Goal: Information Seeking & Learning: Learn about a topic

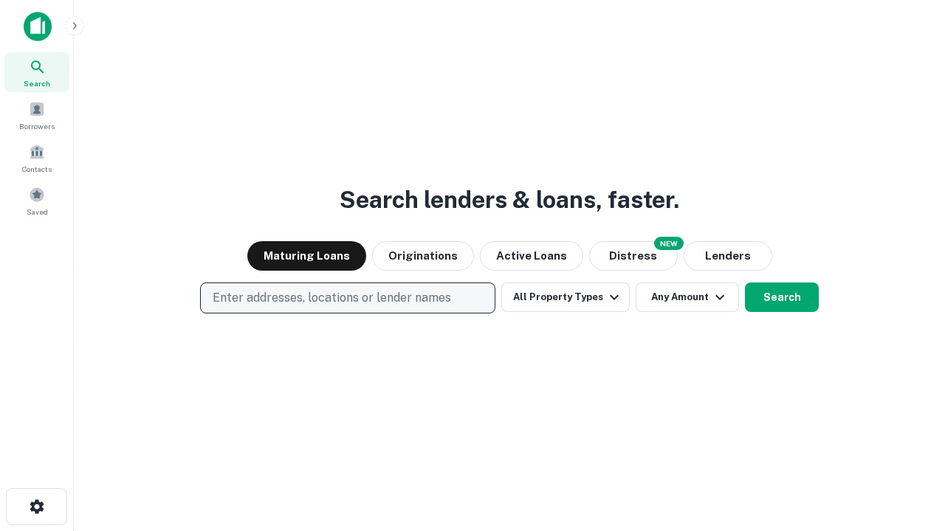
click at [347, 298] on p "Enter addresses, locations or lender names" at bounding box center [332, 298] width 238 height 18
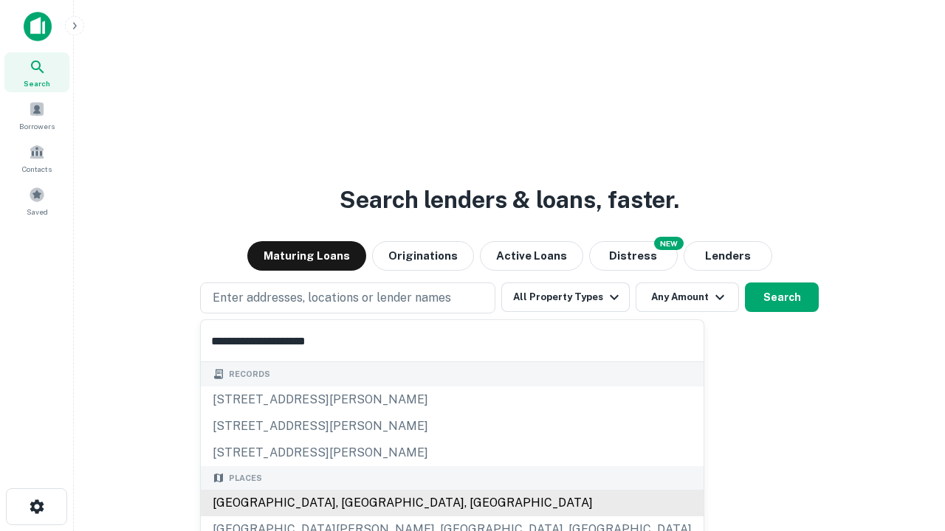
click at [353, 503] on div "[GEOGRAPHIC_DATA], [GEOGRAPHIC_DATA], [GEOGRAPHIC_DATA]" at bounding box center [452, 503] width 503 height 27
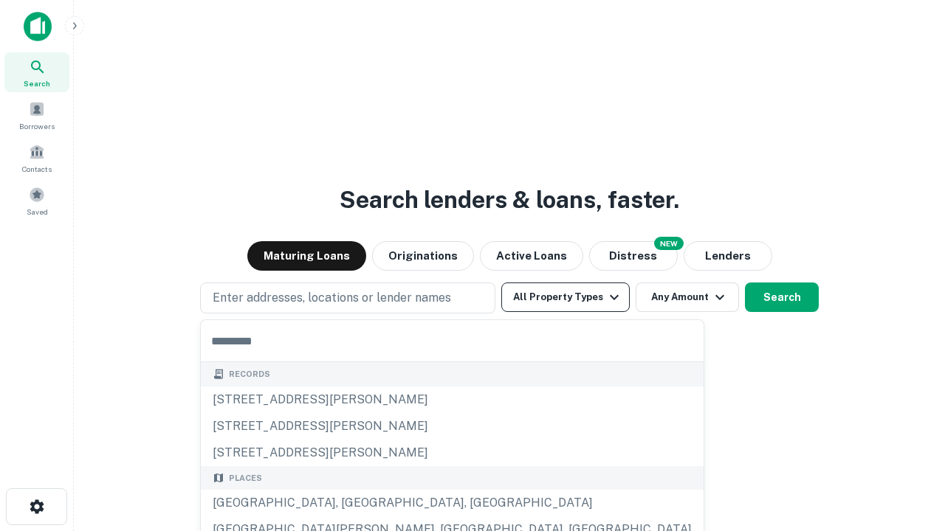
click at [565, 297] on button "All Property Types" at bounding box center [565, 298] width 128 height 30
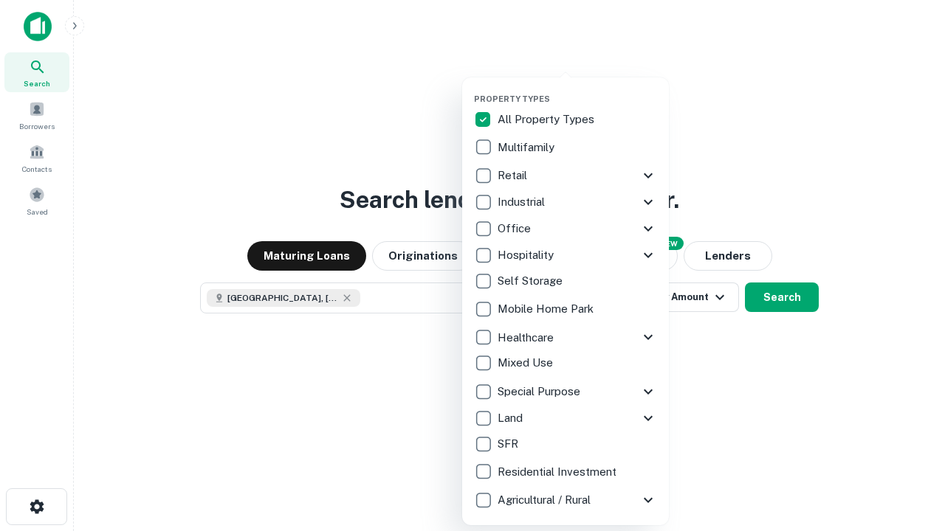
click at [577, 89] on button "button" at bounding box center [577, 89] width 207 height 1
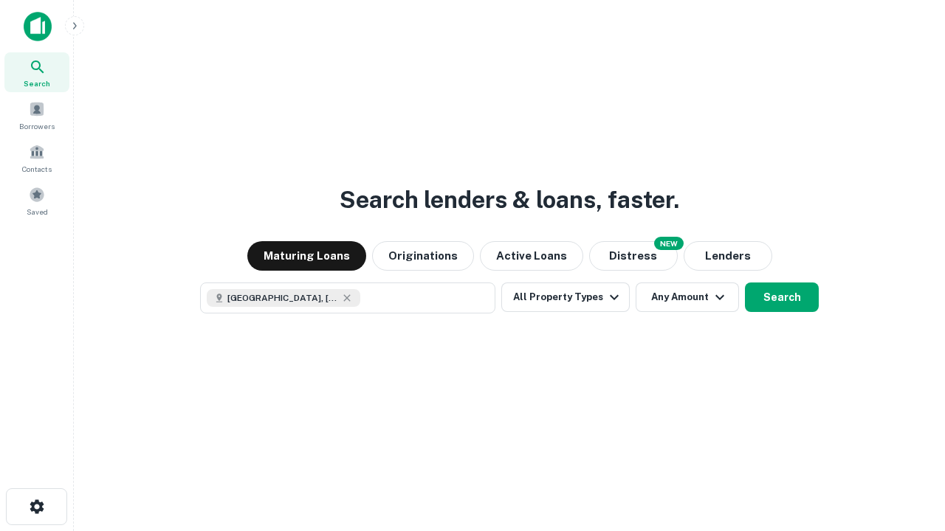
scroll to position [24, 0]
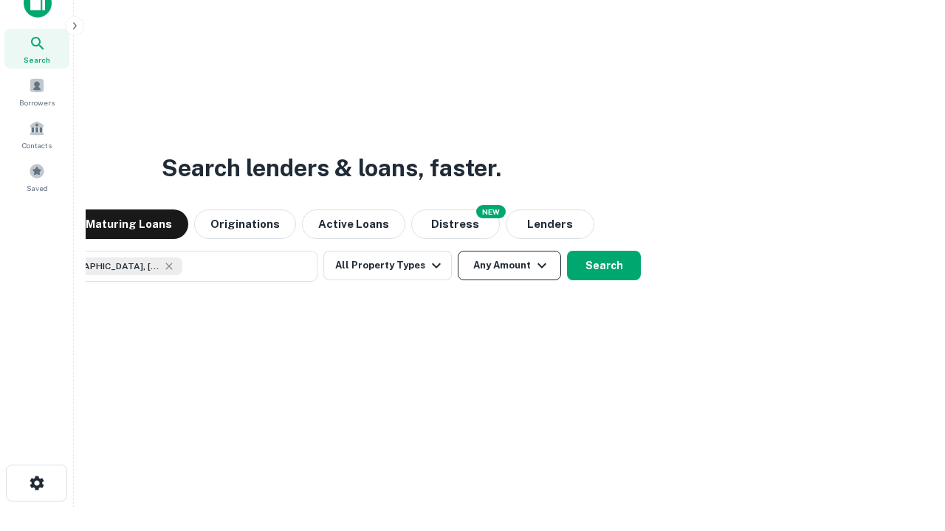
click at [458, 251] on button "Any Amount" at bounding box center [509, 266] width 103 height 30
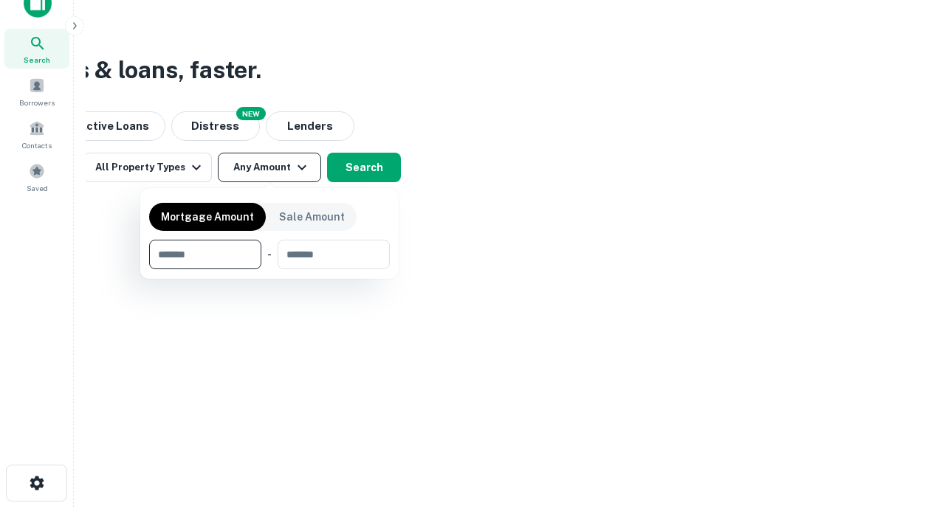
type input "*******"
click at [269, 269] on button "button" at bounding box center [269, 269] width 241 height 1
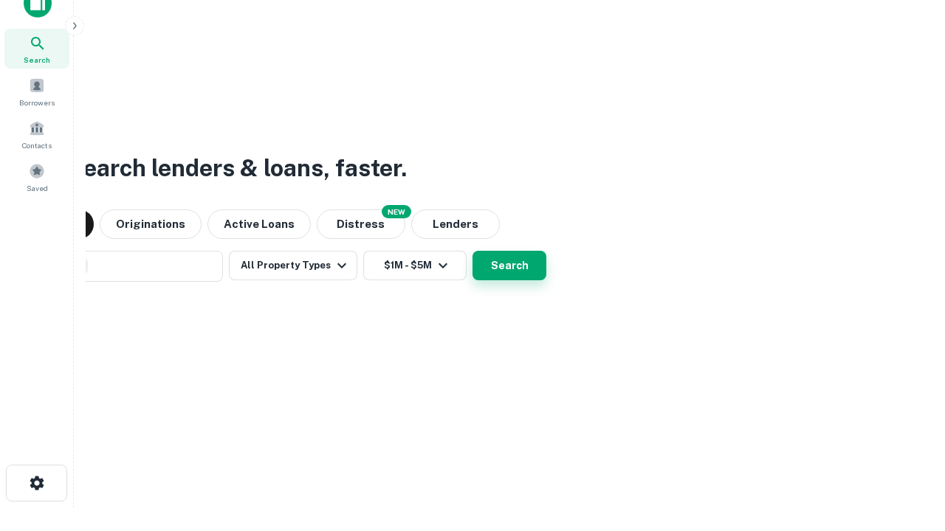
click at [472, 251] on button "Search" at bounding box center [509, 266] width 74 height 30
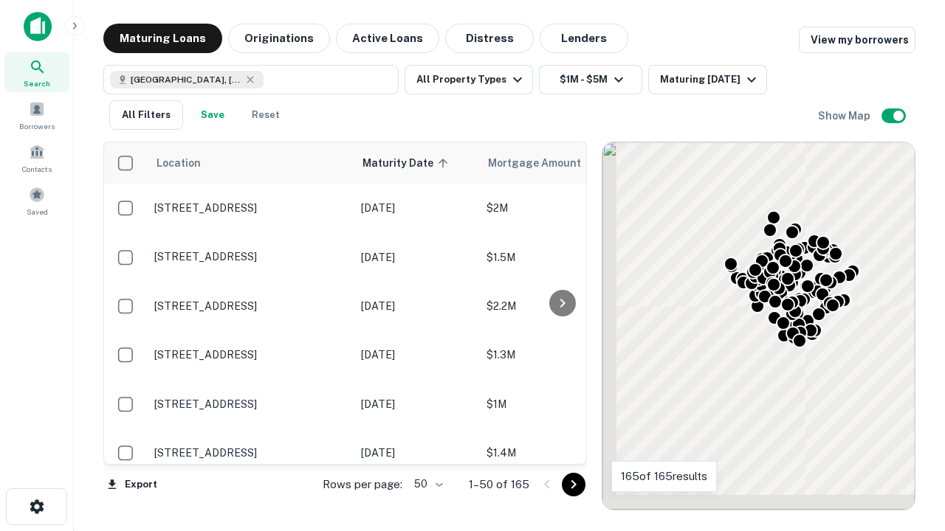
click at [426, 484] on body "Search Borrowers Contacts Saved Maturing Loans Originations Active Loans Distre…" at bounding box center [472, 265] width 945 height 531
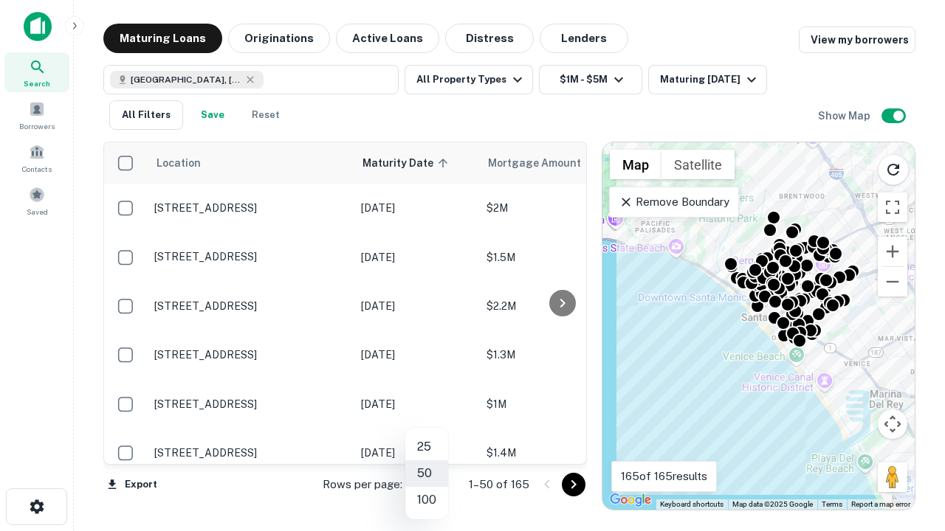
click at [427, 447] on li "25" at bounding box center [426, 447] width 43 height 27
click at [573, 484] on icon "Go to next page" at bounding box center [574, 485] width 18 height 18
